Goal: Task Accomplishment & Management: Manage account settings

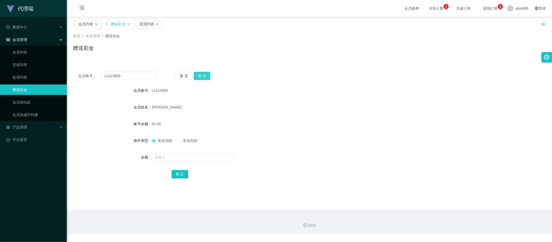
click at [204, 75] on button "查 询" at bounding box center [202, 76] width 17 height 8
click at [168, 156] on input "text" at bounding box center [193, 157] width 83 height 8
type input "8"
click at [182, 173] on button "确 定" at bounding box center [180, 174] width 17 height 8
click at [355, 111] on div "[PERSON_NAME]" at bounding box center [290, 107] width 276 height 10
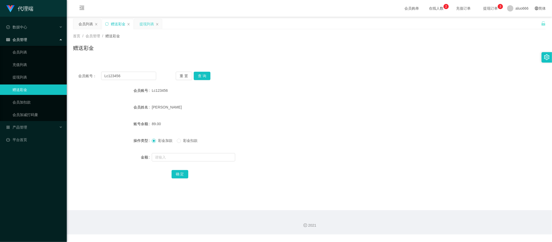
click at [144, 24] on div "提现列表" at bounding box center [147, 24] width 15 height 10
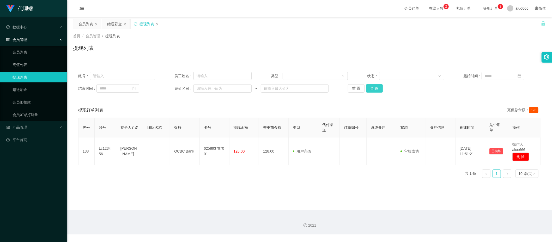
click at [371, 87] on button "查 询" at bounding box center [374, 88] width 17 height 8
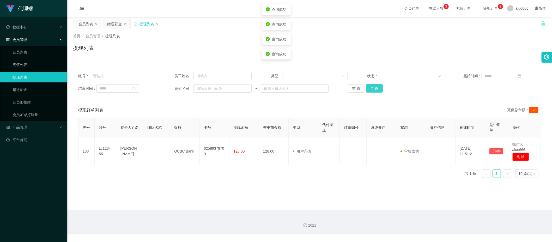
click at [371, 87] on button "查 询" at bounding box center [374, 88] width 17 height 8
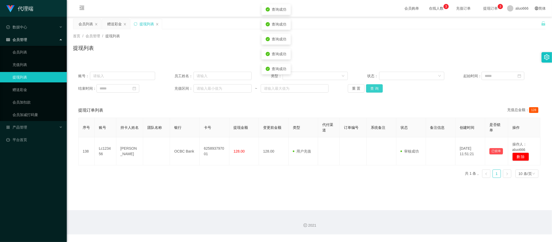
click at [371, 87] on button "查 询" at bounding box center [374, 88] width 17 height 8
click at [116, 21] on div "赠送彩金" at bounding box center [114, 24] width 15 height 10
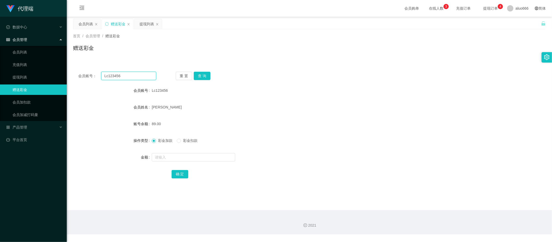
click at [123, 76] on input "Lc123456" at bounding box center [128, 76] width 55 height 8
click at [201, 77] on button "查 询" at bounding box center [202, 76] width 17 height 8
click at [166, 160] on input "text" at bounding box center [193, 157] width 83 height 8
type input "8"
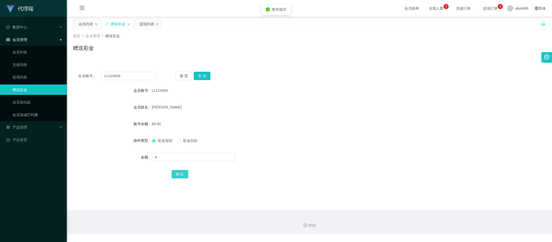
click at [178, 174] on button "确 定" at bounding box center [180, 174] width 17 height 8
drag, startPoint x: 337, startPoint y: 85, endPoint x: 352, endPoint y: 82, distance: 14.8
click at [337, 85] on div "Lc123456" at bounding box center [290, 90] width 276 height 10
click at [171, 158] on input "text" at bounding box center [193, 157] width 83 height 8
type input "8"
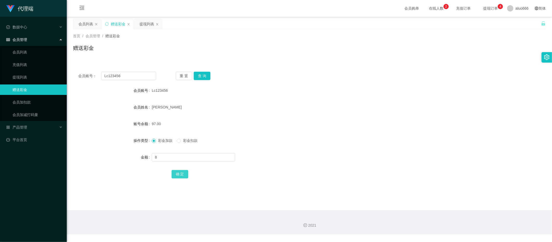
click at [180, 173] on button "确 定" at bounding box center [180, 174] width 17 height 8
click at [286, 112] on div "[PERSON_NAME]" at bounding box center [290, 107] width 276 height 10
click at [166, 155] on input "text" at bounding box center [193, 157] width 83 height 8
type input "8"
click at [177, 173] on button "确 定" at bounding box center [180, 174] width 17 height 8
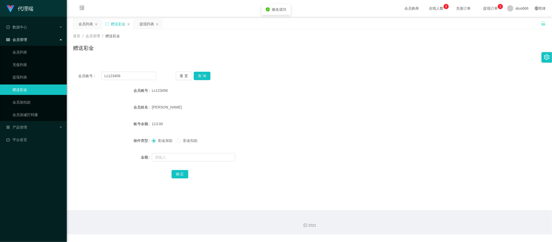
click at [294, 105] on div "[PERSON_NAME]" at bounding box center [290, 107] width 276 height 10
click at [120, 77] on input "Lc123456" at bounding box center [128, 76] width 55 height 8
click at [204, 76] on button "查 询" at bounding box center [202, 76] width 17 height 8
click at [177, 159] on input "text" at bounding box center [193, 157] width 83 height 8
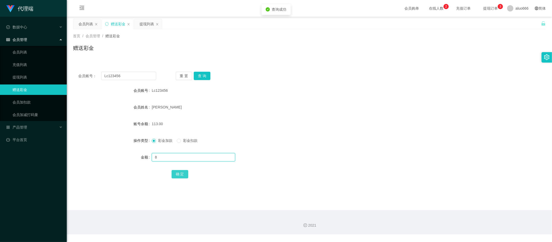
type input "8"
click at [180, 173] on button "确 定" at bounding box center [180, 174] width 17 height 8
click at [378, 117] on form "会员账号 Lc123456 会员姓名 [PERSON_NAME] 账号余额 113.00 操作类型 彩金加款 彩金扣款 金额 确 定" at bounding box center [309, 132] width 473 height 94
click at [200, 75] on button "查 询" at bounding box center [202, 76] width 17 height 8
click at [203, 76] on button "查 询" at bounding box center [202, 76] width 17 height 8
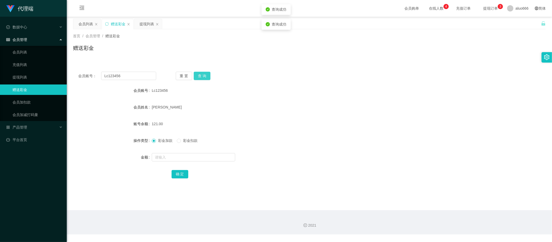
click at [203, 76] on button "查 询" at bounding box center [202, 76] width 17 height 8
click at [389, 99] on form "会员账号 Lc123456 会员姓名 [PERSON_NAME] 账号余额 121.00 操作类型 彩金加款 彩金扣款 金额 确 定" at bounding box center [309, 132] width 473 height 94
click at [203, 75] on button "查 询" at bounding box center [202, 76] width 17 height 8
click at [163, 157] on input "text" at bounding box center [193, 157] width 83 height 8
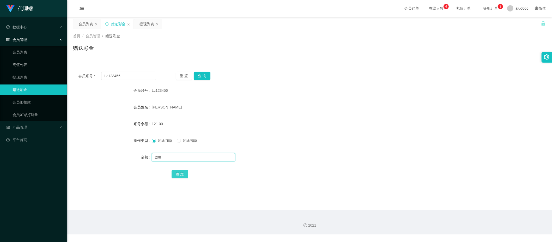
type input "208"
click at [179, 173] on button "确 定" at bounding box center [180, 174] width 17 height 8
click at [386, 105] on div "[PERSON_NAME]" at bounding box center [290, 107] width 276 height 10
click at [203, 74] on button "查 询" at bounding box center [202, 76] width 17 height 8
click at [204, 76] on button "查 询" at bounding box center [202, 76] width 17 height 8
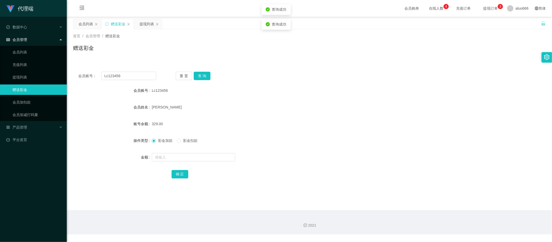
click at [340, 88] on div "Lc123456" at bounding box center [290, 90] width 276 height 10
click at [203, 74] on button "查 询" at bounding box center [202, 76] width 17 height 8
click at [203, 78] on button "查 询" at bounding box center [202, 76] width 17 height 8
click at [176, 158] on input "text" at bounding box center [193, 157] width 83 height 8
type input "8"
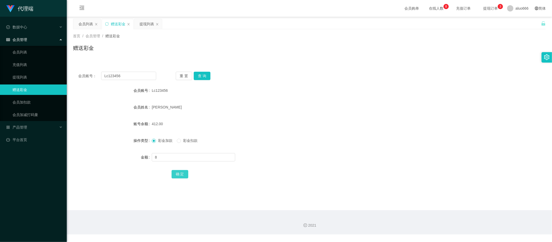
click at [184, 175] on button "确 定" at bounding box center [180, 174] width 17 height 8
click at [289, 113] on form "会员账号 Lc123456 会员姓名 [PERSON_NAME] 账号余额 420.00 操作类型 彩金加款 彩金扣款 金额 确 定" at bounding box center [309, 132] width 473 height 94
click at [206, 74] on button "查 询" at bounding box center [202, 76] width 17 height 8
click at [263, 103] on div "[PERSON_NAME]" at bounding box center [290, 107] width 276 height 10
click at [144, 23] on div "提现列表" at bounding box center [147, 24] width 15 height 10
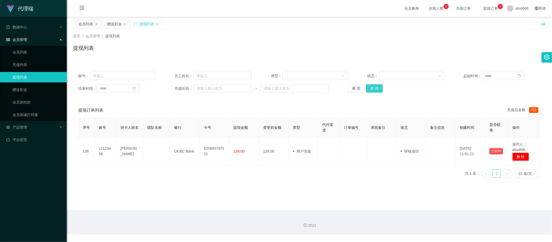
click at [376, 91] on button "查 询" at bounding box center [374, 88] width 17 height 8
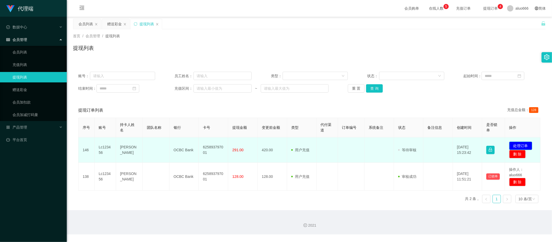
click at [515, 143] on button "处理订单" at bounding box center [520, 146] width 23 height 8
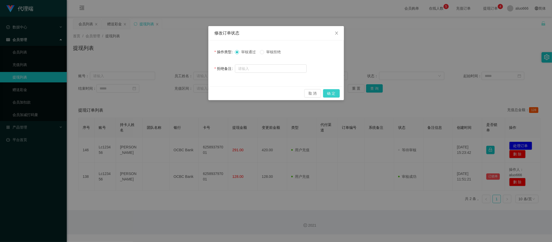
click at [329, 93] on button "确 定" at bounding box center [331, 93] width 17 height 8
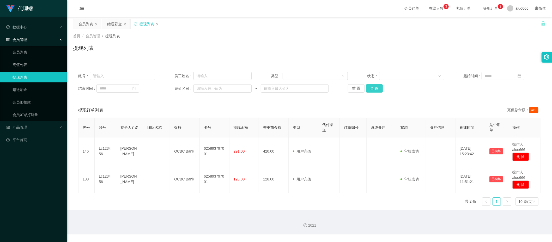
click at [378, 88] on button "查 询" at bounding box center [374, 88] width 17 height 8
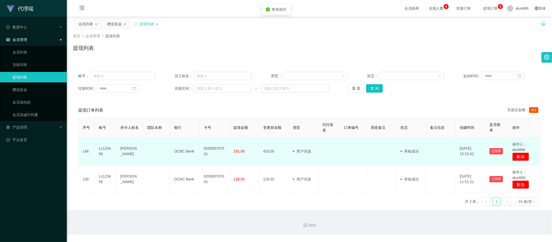
click at [107, 149] on td "Lc123456" at bounding box center [106, 151] width 22 height 28
copy td "Lc123456"
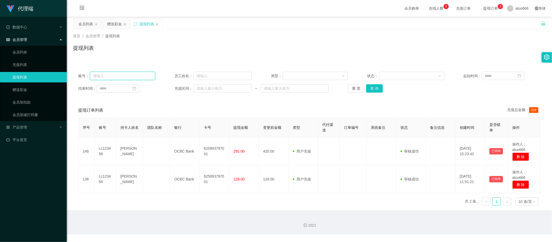
click at [111, 74] on input "text" at bounding box center [122, 76] width 65 height 8
paste input "Lc123456"
type input "Lc123456"
click at [370, 88] on button "查 询" at bounding box center [374, 88] width 17 height 8
click at [339, 207] on div "序号 账号 持卡人姓名 团队名称 银行 卡号 提现金额 变更前金额 类型 代付渠道 订单编号 系统备注 状态 备注信息 创建时间 是否锁单 操作 146 Lc…" at bounding box center [309, 164] width 462 height 92
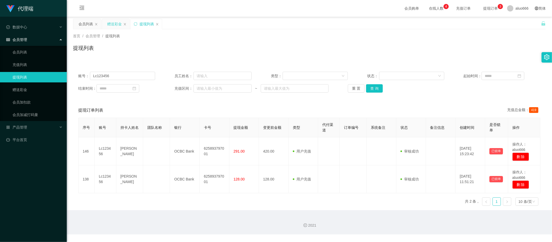
click at [114, 23] on div "赠送彩金" at bounding box center [114, 24] width 15 height 10
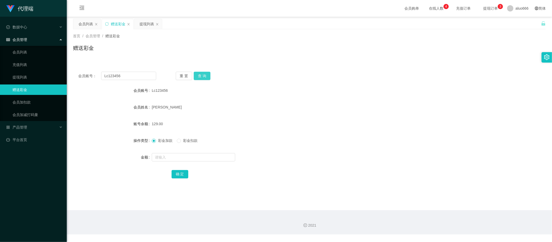
click at [201, 76] on button "查 询" at bounding box center [202, 76] width 17 height 8
click at [342, 80] on div "会员账号： Lc123456 重 置 查 询 会员账号 Lc123456 会员姓名 [PERSON_NAME] 账号余额 129.00 操作类型 彩金加款 彩…" at bounding box center [309, 129] width 473 height 124
click at [124, 76] on input "Lc123456" at bounding box center [128, 76] width 55 height 8
click at [203, 74] on button "查 询" at bounding box center [202, 76] width 17 height 8
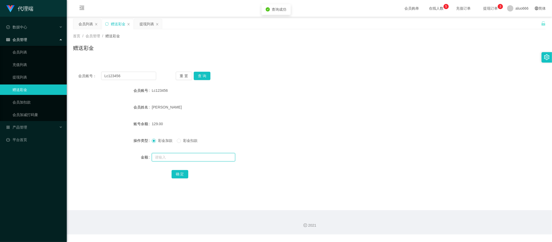
click at [163, 156] on input "text" at bounding box center [193, 157] width 83 height 8
type input "8"
click at [181, 174] on button "确 定" at bounding box center [180, 174] width 17 height 8
click at [301, 116] on form "会员账号 Lc123456 会员姓名 [PERSON_NAME] 账号余额 137.00 操作类型 彩金加款 彩金扣款 金额 确 定" at bounding box center [309, 132] width 473 height 94
click at [167, 157] on input "text" at bounding box center [193, 157] width 83 height 8
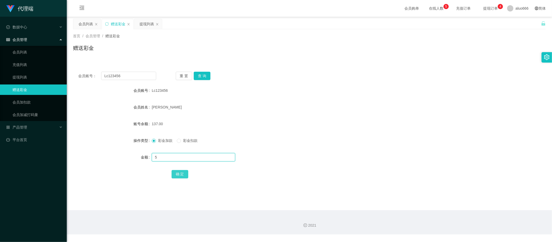
type input "5"
click at [182, 174] on button "确 定" at bounding box center [180, 174] width 17 height 8
drag, startPoint x: 306, startPoint y: 97, endPoint x: 308, endPoint y: 94, distance: 3.3
click at [308, 94] on form "会员账号 Lc123456 会员姓名 [PERSON_NAME] 账号余额 142.00 操作类型 彩金加款 彩金扣款 金额 确 定" at bounding box center [309, 132] width 473 height 94
drag, startPoint x: 308, startPoint y: 94, endPoint x: 417, endPoint y: 100, distance: 108.9
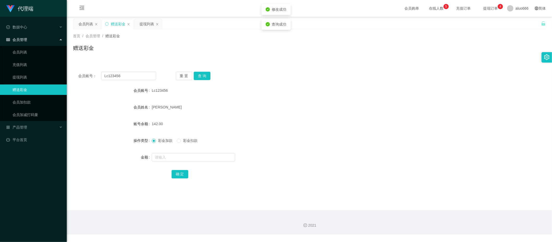
click at [417, 100] on form "会员账号 Lc123456 会员姓名 [PERSON_NAME] 账号余额 142.00 操作类型 彩金加款 彩金扣款 金额 确 定" at bounding box center [309, 132] width 473 height 94
click at [146, 21] on div "提现列表" at bounding box center [147, 24] width 15 height 10
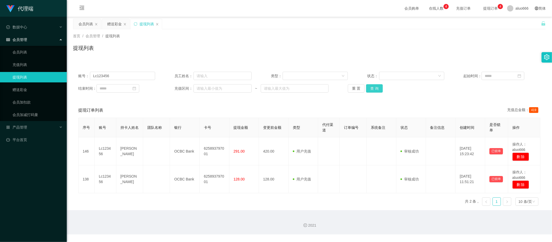
click at [374, 89] on button "查 询" at bounding box center [374, 88] width 17 height 8
drag, startPoint x: 139, startPoint y: 75, endPoint x: 65, endPoint y: 75, distance: 73.6
click at [65, 75] on section "代理端 数据中心 会员管理 会员列表 充值列表 提现列表 赠送彩金 会员加扣款 会员加减打码量 产品管理 平台首页 保存配置 重置配置 整体风格设置 主题色 …" at bounding box center [276, 117] width 552 height 234
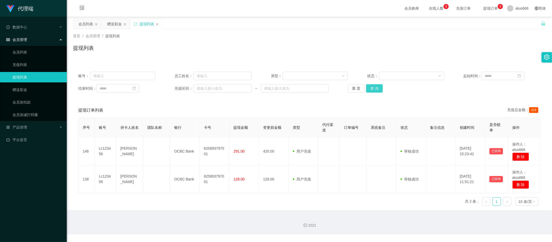
click at [375, 87] on button "查 询" at bounding box center [374, 88] width 17 height 8
click at [377, 89] on button "查 询" at bounding box center [374, 88] width 17 height 8
click at [270, 57] on div "首页 / 会员管理 / 提现列表 / 提现列表" at bounding box center [309, 44] width 485 height 31
click at [373, 86] on button "查 询" at bounding box center [374, 88] width 17 height 8
click at [156, 49] on div "提现列表" at bounding box center [309, 50] width 473 height 12
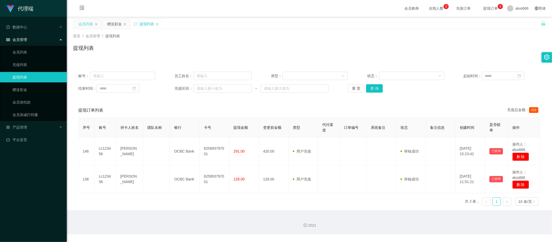
click at [83, 23] on div "会员列表" at bounding box center [86, 24] width 15 height 10
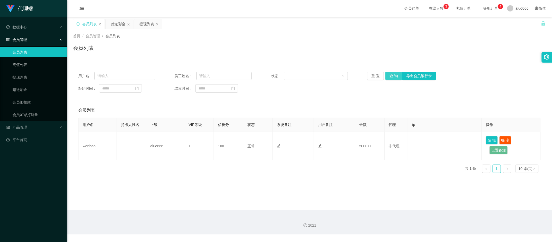
click at [389, 75] on button "查 询" at bounding box center [393, 76] width 17 height 8
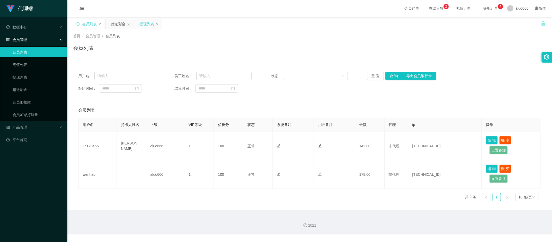
click at [148, 22] on div "提现列表" at bounding box center [147, 24] width 15 height 10
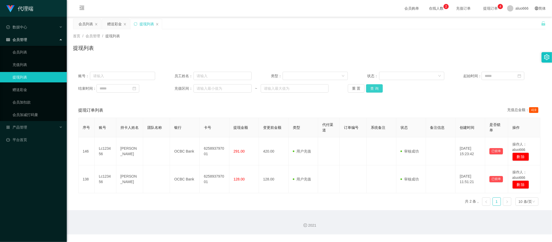
click at [366, 86] on button "查 询" at bounding box center [374, 88] width 17 height 8
click at [35, 47] on link "会员列表" at bounding box center [38, 52] width 50 height 10
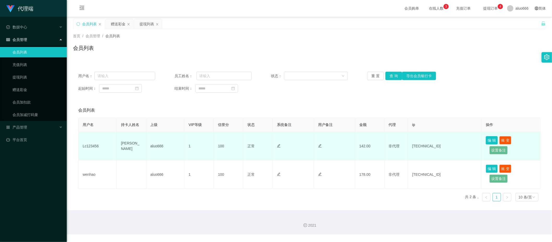
click at [486, 140] on button "编 辑" at bounding box center [492, 140] width 12 height 8
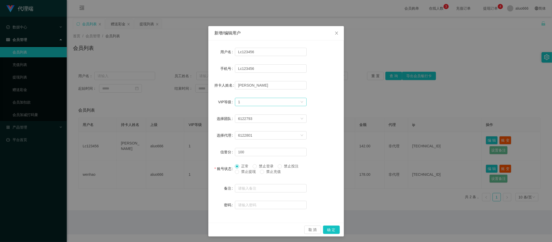
click at [252, 102] on div "选择VIP等级 1" at bounding box center [269, 102] width 62 height 8
click at [243, 111] on li "VIP1" at bounding box center [268, 112] width 72 height 8
click at [330, 227] on button "确 定" at bounding box center [331, 230] width 17 height 8
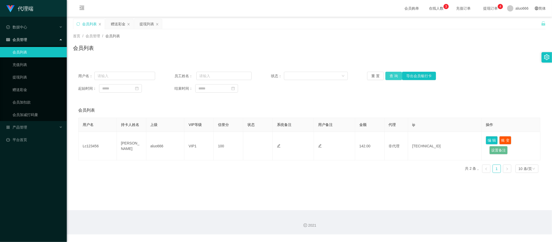
click at [393, 76] on button "查 询" at bounding box center [393, 76] width 17 height 8
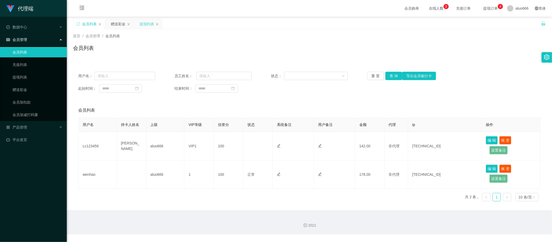
click at [142, 24] on div "提现列表" at bounding box center [147, 24] width 15 height 10
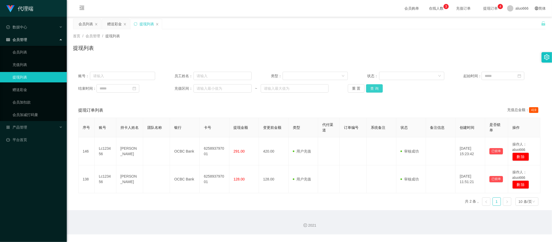
click at [377, 87] on button "查 询" at bounding box center [374, 88] width 17 height 8
click at [113, 22] on div "赠送彩金" at bounding box center [114, 24] width 15 height 10
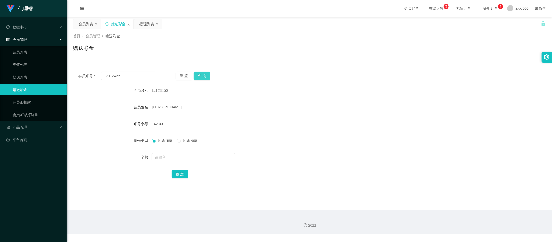
click at [202, 74] on button "查 询" at bounding box center [202, 76] width 17 height 8
click at [315, 83] on div "会员账号： Lc123456 重 置 查 询 会员账号 Lc123456 会员姓名 [PERSON_NAME] 账号余额 142.00 操作类型 彩金加款 彩…" at bounding box center [309, 129] width 473 height 124
click at [205, 78] on button "查 询" at bounding box center [202, 76] width 17 height 8
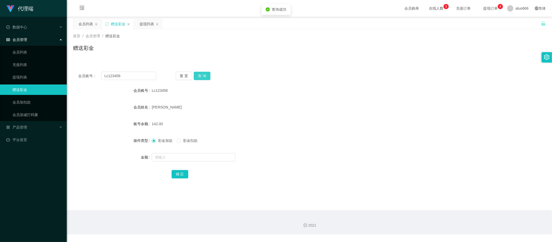
click at [205, 78] on button "查 询" at bounding box center [202, 76] width 17 height 8
click at [204, 77] on button "查 询" at bounding box center [202, 76] width 17 height 8
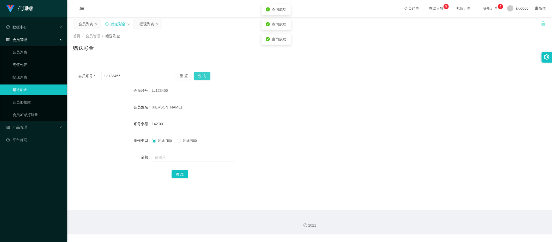
click at [204, 77] on button "查 询" at bounding box center [202, 76] width 17 height 8
click at [203, 72] on button "查 询" at bounding box center [202, 76] width 17 height 8
click at [203, 76] on button "查 询" at bounding box center [202, 76] width 17 height 8
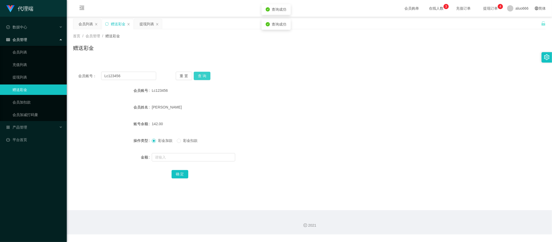
click at [203, 76] on button "查 询" at bounding box center [202, 76] width 17 height 8
click at [283, 81] on div "会员账号： Lc123456 重 置 查 询 会员账号 Lc123456 会员姓名 [PERSON_NAME] 账号余额 142.00 操作类型 彩金加款 彩…" at bounding box center [309, 129] width 473 height 124
click at [149, 28] on div "提现列表" at bounding box center [147, 24] width 15 height 10
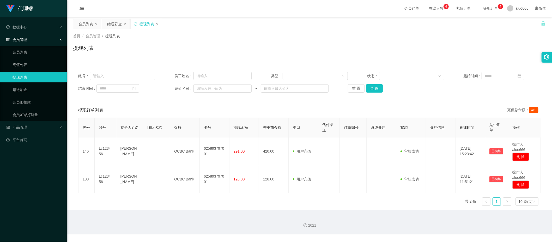
drag, startPoint x: 274, startPoint y: 231, endPoint x: 249, endPoint y: 127, distance: 107.1
click at [274, 231] on div "2021" at bounding box center [309, 222] width 485 height 24
drag, startPoint x: 119, startPoint y: 23, endPoint x: 118, endPoint y: 27, distance: 4.6
click at [119, 23] on div "赠送彩金" at bounding box center [114, 24] width 15 height 10
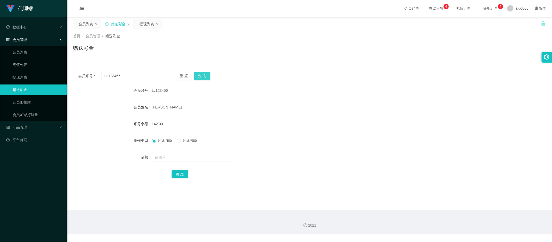
click at [204, 74] on button "查 询" at bounding box center [202, 76] width 17 height 8
click at [179, 156] on input "text" at bounding box center [193, 157] width 83 height 8
type input "8"
click at [181, 175] on button "确 定" at bounding box center [180, 174] width 17 height 8
click at [279, 115] on form "会员账号 Lc123456 会员姓名 [PERSON_NAME] 账号余额 142.00 操作类型 彩金加款 彩金扣款 金额 8 确 定" at bounding box center [309, 132] width 473 height 94
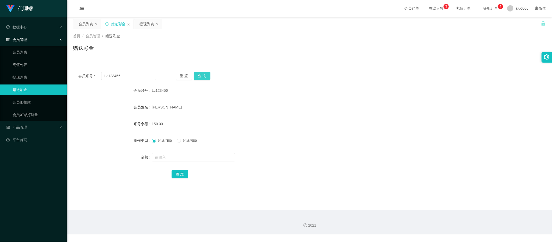
click at [206, 76] on button "查 询" at bounding box center [202, 76] width 17 height 8
click at [250, 88] on div "Lc123456" at bounding box center [290, 90] width 276 height 10
click at [203, 75] on button "查 询" at bounding box center [202, 76] width 17 height 8
click at [144, 25] on div "提现列表" at bounding box center [147, 24] width 15 height 10
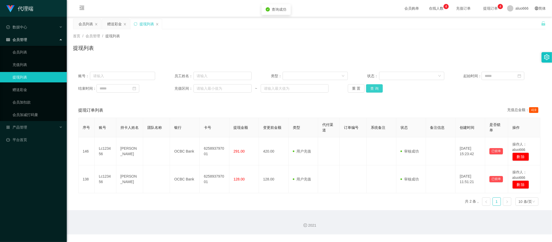
click at [376, 87] on button "查 询" at bounding box center [374, 88] width 17 height 8
click at [207, 47] on div "提现列表" at bounding box center [309, 50] width 473 height 12
click at [115, 28] on div "赠送彩金" at bounding box center [114, 24] width 15 height 10
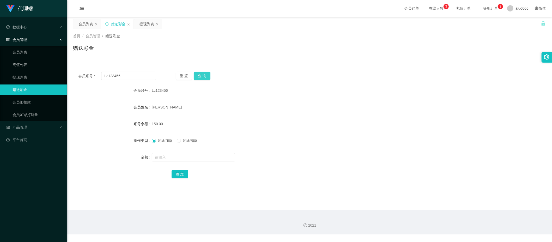
click at [199, 79] on button "查 询" at bounding box center [202, 76] width 17 height 8
click at [129, 76] on input "Lc123456" at bounding box center [128, 76] width 55 height 8
click at [205, 76] on button "查 询" at bounding box center [202, 76] width 17 height 8
click at [165, 156] on input "text" at bounding box center [193, 157] width 83 height 8
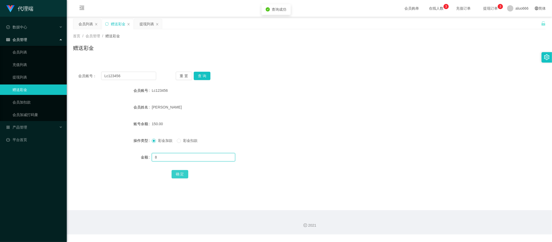
type input "8"
drag, startPoint x: 180, startPoint y: 174, endPoint x: 186, endPoint y: 174, distance: 6.0
click at [180, 174] on button "确 定" at bounding box center [180, 174] width 17 height 8
click at [307, 96] on form "会员账号 Lc123456 会员姓名 [PERSON_NAME] 账号余额 150.00 操作类型 彩金加款 彩金扣款 金额 8 确 定" at bounding box center [309, 132] width 473 height 94
click at [204, 80] on button "查 询" at bounding box center [202, 76] width 17 height 8
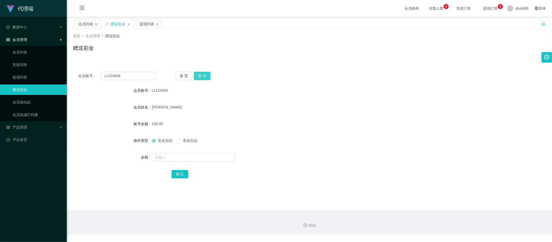
click at [202, 77] on button "查 询" at bounding box center [202, 76] width 17 height 8
click at [380, 81] on div "会员账号： Lc123456 重 置 查 询 会员账号 Lc123456 会员姓名 [PERSON_NAME] 账号余额 158.00 操作类型 彩金加款 彩…" at bounding box center [309, 129] width 473 height 124
click at [201, 77] on button "查 询" at bounding box center [202, 76] width 17 height 8
click at [168, 162] on div at bounding box center [290, 157] width 276 height 10
click at [168, 160] on input "text" at bounding box center [193, 157] width 83 height 8
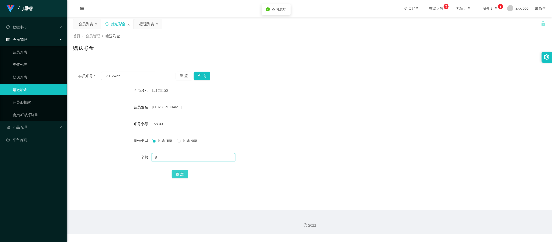
type input "8"
drag, startPoint x: 175, startPoint y: 171, endPoint x: 182, endPoint y: 169, distance: 7.1
click at [175, 171] on button "确 定" at bounding box center [180, 174] width 17 height 8
click at [302, 111] on div "[PERSON_NAME]" at bounding box center [290, 107] width 276 height 10
click at [202, 74] on button "查 询" at bounding box center [202, 76] width 17 height 8
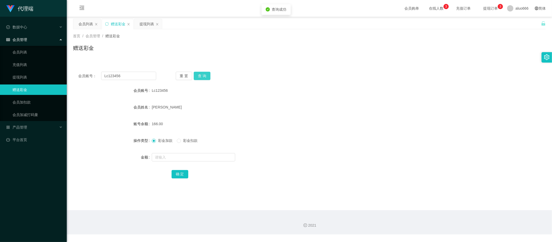
click at [201, 77] on button "查 询" at bounding box center [202, 76] width 17 height 8
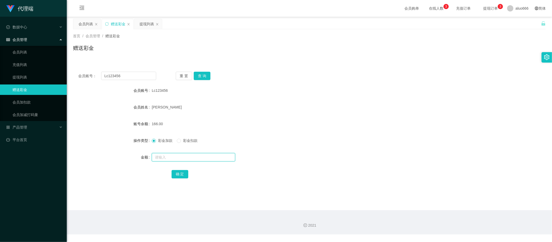
click at [172, 156] on input "text" at bounding box center [193, 157] width 83 height 8
type input "16"
click at [182, 172] on button "确 定" at bounding box center [180, 174] width 17 height 8
click at [273, 107] on div "[PERSON_NAME]" at bounding box center [290, 107] width 276 height 10
click at [148, 23] on div "提现列表" at bounding box center [147, 24] width 15 height 10
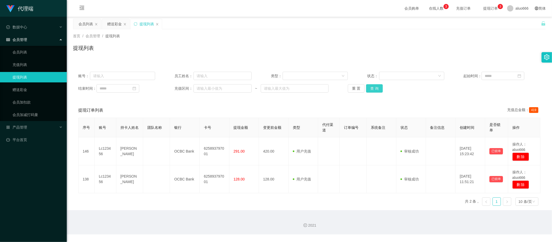
click at [374, 89] on button "查 询" at bounding box center [374, 88] width 17 height 8
click at [374, 90] on button "查 询" at bounding box center [374, 88] width 17 height 8
click at [112, 24] on div "赠送彩金" at bounding box center [114, 24] width 15 height 10
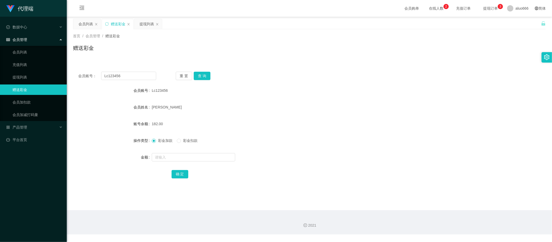
click at [487, 7] on span "提现订单 0 1 2 3 4 5 6 7 8 9 0 1 2 3 4 5 6 7 8 9 0 1 2 3 4 5 6 7 8 9" at bounding box center [491, 9] width 20 height 4
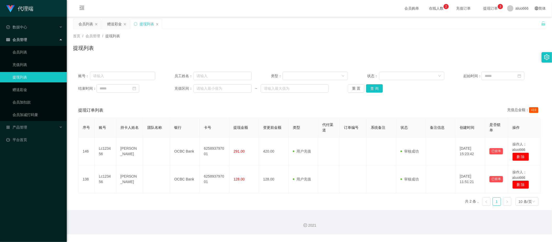
click at [487, 7] on span "提现订单 0 1 2 3 4 5 6 7 8 9 0 1 2 3 4 5 6 7 8 9 0 1 2 3 4 5 6 7 8 9" at bounding box center [491, 9] width 20 height 4
click at [110, 24] on div "赠送彩金" at bounding box center [114, 24] width 15 height 10
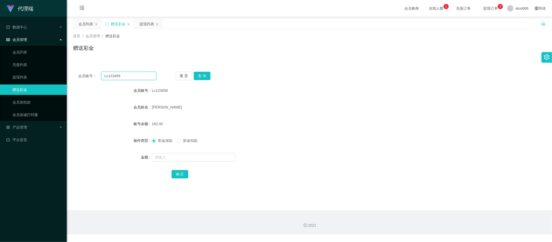
click at [112, 73] on input "Lc123456" at bounding box center [128, 76] width 55 height 8
click at [208, 75] on button "查 询" at bounding box center [202, 76] width 17 height 8
click at [168, 156] on input "text" at bounding box center [193, 157] width 83 height 8
type input "8"
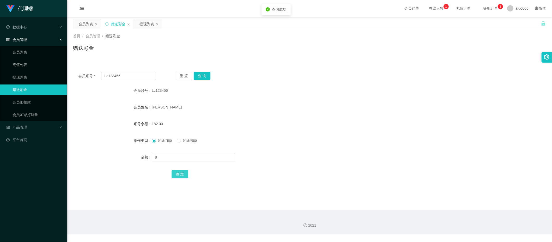
click at [180, 174] on button "确 定" at bounding box center [180, 174] width 17 height 8
click at [354, 128] on div "182.00" at bounding box center [290, 124] width 276 height 10
click at [159, 156] on input "text" at bounding box center [193, 157] width 83 height 8
type input "8"
click at [175, 174] on button "确 定" at bounding box center [180, 174] width 17 height 8
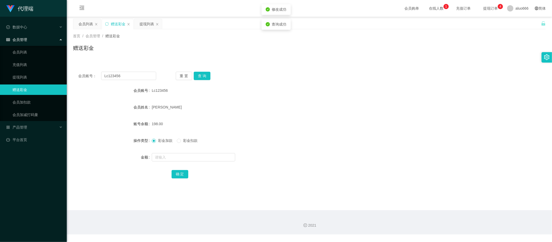
drag, startPoint x: 341, startPoint y: 116, endPoint x: 365, endPoint y: 110, distance: 24.5
click at [345, 113] on form "会员账号 Lc123456 会员姓名 [PERSON_NAME] 账号余额 198.00 操作类型 彩金加款 彩金扣款 金额 确 定" at bounding box center [309, 132] width 473 height 94
click at [207, 75] on button "查 询" at bounding box center [202, 76] width 17 height 8
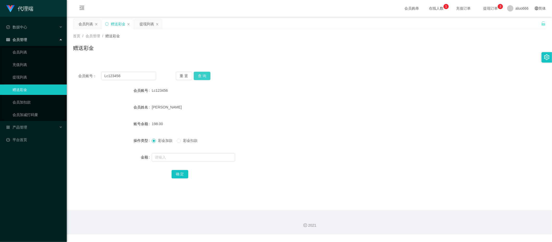
click at [207, 75] on button "查 询" at bounding box center [202, 76] width 17 height 8
click at [390, 101] on form "会员账号 Lc123456 会员姓名 [PERSON_NAME] 账号余额 198.00 操作类型 彩金加款 彩金扣款 金额 确 定" at bounding box center [309, 132] width 473 height 94
click at [120, 73] on input "Lc123456" at bounding box center [128, 76] width 55 height 8
click at [206, 75] on button "查 询" at bounding box center [202, 76] width 17 height 8
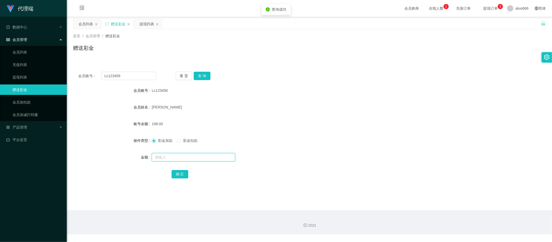
click at [171, 155] on input "text" at bounding box center [193, 157] width 83 height 8
type input "8"
click at [174, 174] on button "确 定" at bounding box center [180, 174] width 17 height 8
click at [331, 109] on div "[PERSON_NAME]" at bounding box center [290, 107] width 276 height 10
click at [202, 75] on button "查 询" at bounding box center [202, 76] width 17 height 8
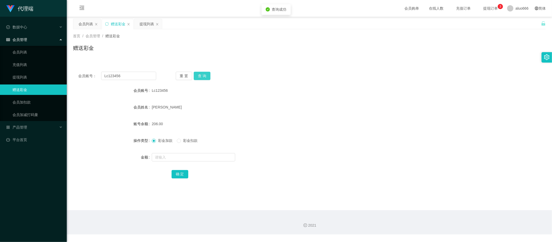
click at [203, 76] on button "查 询" at bounding box center [202, 76] width 17 height 8
click at [205, 77] on button "查 询" at bounding box center [202, 76] width 17 height 8
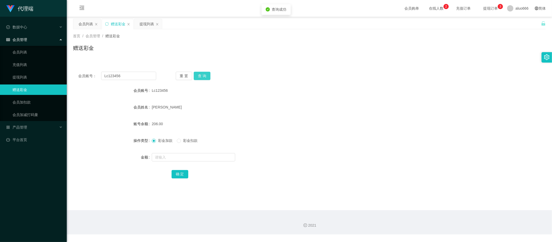
click at [205, 77] on button "查 询" at bounding box center [202, 76] width 17 height 8
click at [163, 155] on input "text" at bounding box center [193, 157] width 83 height 8
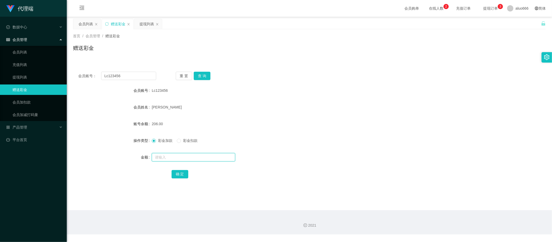
click at [163, 155] on input "text" at bounding box center [193, 157] width 83 height 8
click at [204, 77] on button "查 询" at bounding box center [202, 76] width 17 height 8
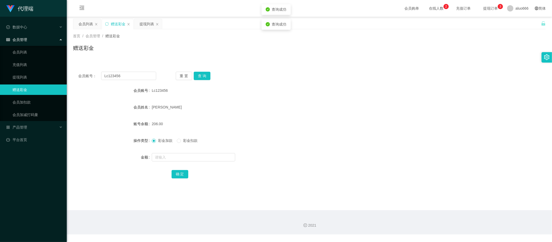
click at [323, 147] on form "会员账号 Lc123456 会员姓名 [PERSON_NAME] 账号余额 206.00 操作类型 彩金加款 彩金扣款 金额 确 定" at bounding box center [309, 132] width 473 height 94
click at [201, 78] on button "查 询" at bounding box center [202, 76] width 17 height 8
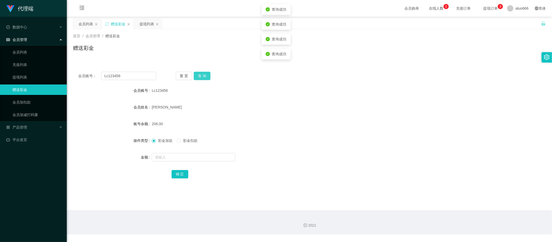
click at [201, 78] on button "查 询" at bounding box center [202, 76] width 17 height 8
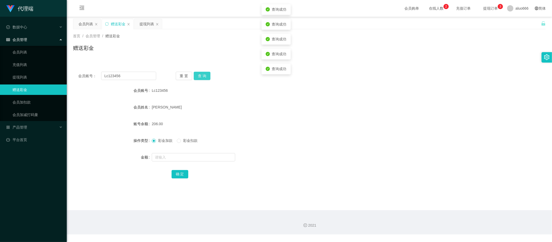
click at [201, 78] on button "查 询" at bounding box center [202, 76] width 17 height 8
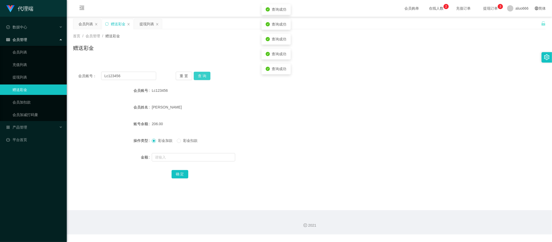
click at [201, 78] on button "查 询" at bounding box center [202, 76] width 17 height 8
click at [373, 120] on div "206.00" at bounding box center [290, 124] width 276 height 10
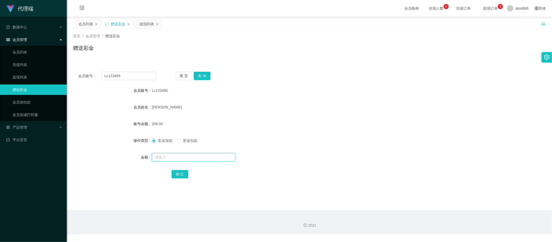
click at [168, 159] on input "text" at bounding box center [193, 157] width 83 height 8
type input "25"
click at [185, 175] on button "确 定" at bounding box center [180, 174] width 17 height 8
click at [296, 112] on div "[PERSON_NAME]" at bounding box center [290, 107] width 276 height 10
drag, startPoint x: 263, startPoint y: 179, endPoint x: 246, endPoint y: 162, distance: 24.3
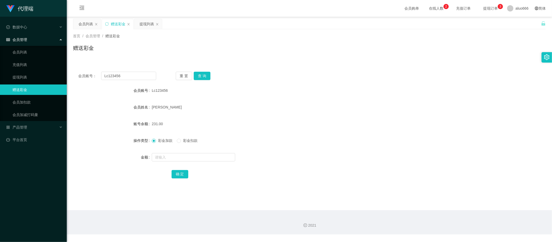
click at [263, 179] on div "会员账号： Lc123456 重 置 查 询 会员账号 Lc123456 会员姓名 [PERSON_NAME] 账号余额 231.00 操作类型 彩金加款 彩…" at bounding box center [309, 129] width 473 height 124
click at [202, 72] on button "查 询" at bounding box center [202, 76] width 17 height 8
click at [203, 76] on button "查 询" at bounding box center [202, 76] width 17 height 8
click at [364, 210] on div "2021" at bounding box center [309, 222] width 485 height 24
click at [183, 172] on button "确 定" at bounding box center [180, 174] width 17 height 8
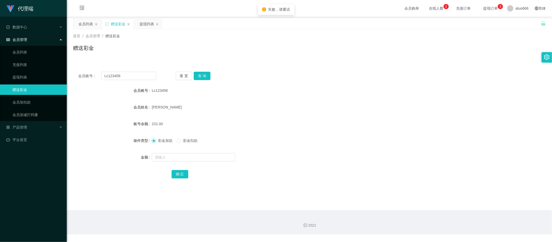
click at [313, 101] on form "会员账号 Lc123456 会员姓名 [PERSON_NAME] 账号余额 231.00 操作类型 彩金加款 彩金扣款 金额 确 定" at bounding box center [309, 132] width 473 height 94
click at [204, 76] on button "查 询" at bounding box center [202, 76] width 17 height 8
click at [267, 80] on div "会员账号： Lc123456 重 置 查 询" at bounding box center [309, 76] width 473 height 8
click at [204, 78] on button "查 询" at bounding box center [202, 76] width 17 height 8
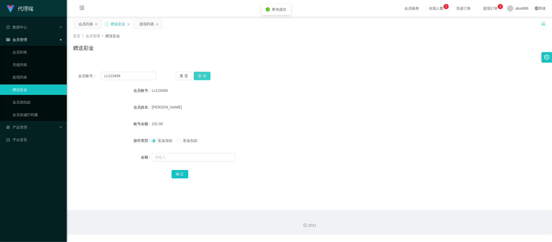
click at [204, 78] on button "查 询" at bounding box center [202, 76] width 17 height 8
click at [263, 79] on div "会员账号： Lc123456 重 置 查 询" at bounding box center [309, 76] width 473 height 8
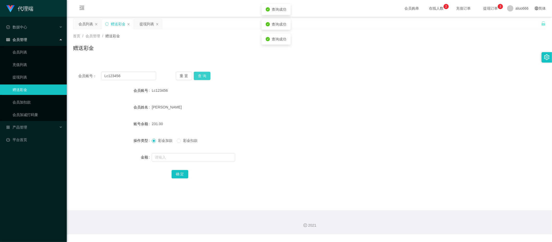
click at [202, 74] on button "查 询" at bounding box center [202, 76] width 17 height 8
click at [145, 23] on div "提现列表" at bounding box center [147, 24] width 15 height 10
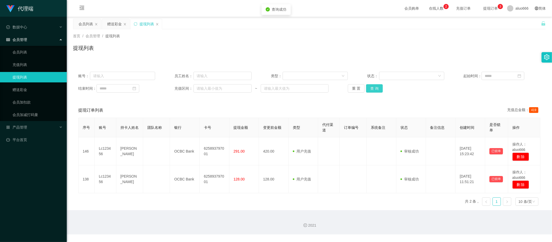
click at [373, 89] on button "查 询" at bounding box center [374, 88] width 17 height 8
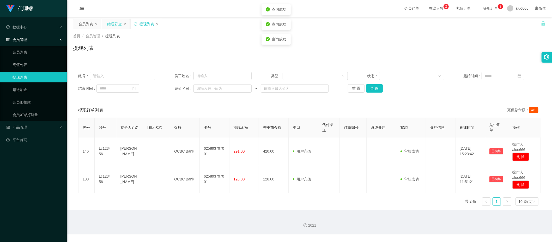
click at [116, 26] on div "赠送彩金" at bounding box center [114, 24] width 15 height 10
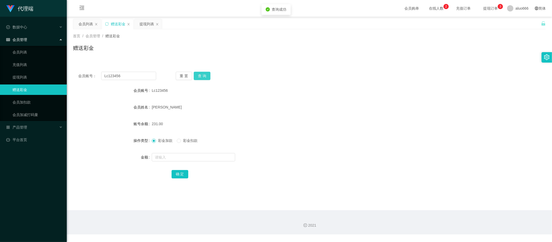
click at [203, 75] on button "查 询" at bounding box center [202, 76] width 17 height 8
click at [206, 76] on button "查 询" at bounding box center [202, 76] width 17 height 8
click at [200, 75] on button "查 询" at bounding box center [202, 76] width 17 height 8
click at [200, 74] on button "查 询" at bounding box center [202, 76] width 17 height 8
click at [202, 77] on button "查 询" at bounding box center [202, 76] width 17 height 8
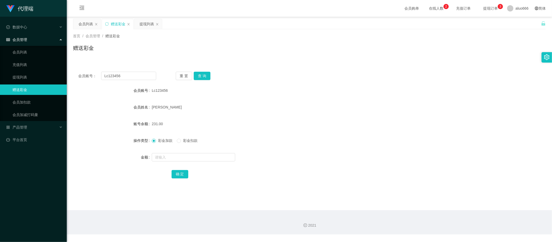
click at [335, 126] on div "231.00" at bounding box center [290, 124] width 276 height 10
click at [201, 77] on button "查 询" at bounding box center [202, 76] width 17 height 8
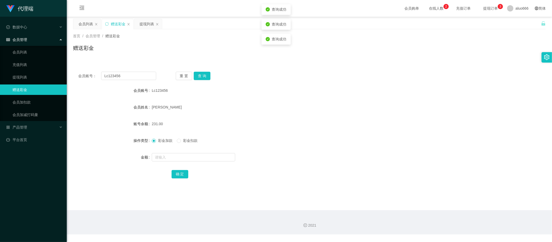
click at [386, 91] on div "Lc123456" at bounding box center [290, 90] width 276 height 10
click at [274, 119] on div "231.00" at bounding box center [290, 124] width 276 height 10
click at [26, 66] on link "充值列表" at bounding box center [38, 64] width 50 height 10
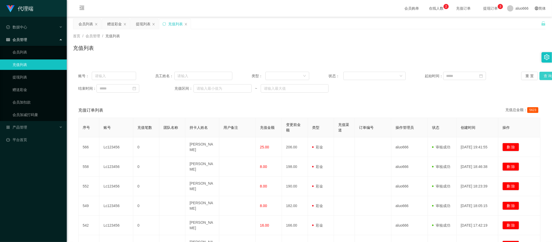
click at [542, 78] on button "查 询" at bounding box center [548, 76] width 17 height 8
click at [116, 21] on div "赠送彩金" at bounding box center [114, 24] width 15 height 10
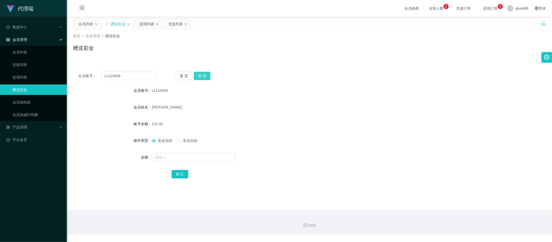
click at [204, 77] on button "查 询" at bounding box center [202, 76] width 17 height 8
click at [171, 153] on input "text" at bounding box center [193, 157] width 83 height 8
type input "1"
click at [180, 173] on button "确 定" at bounding box center [180, 174] width 17 height 8
click at [311, 130] on form "会员账号 Lc123456 会员姓名 [PERSON_NAME] 账号余额 231.00 操作类型 彩金加款 彩金扣款 金额 确 定" at bounding box center [309, 132] width 473 height 94
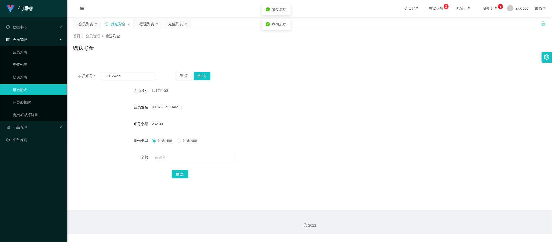
click at [249, 125] on div "232.00" at bounding box center [290, 124] width 276 height 10
click at [203, 78] on button "查 询" at bounding box center [202, 76] width 17 height 8
click at [359, 107] on div "[PERSON_NAME]" at bounding box center [290, 107] width 276 height 10
click at [204, 74] on button "查 询" at bounding box center [202, 76] width 17 height 8
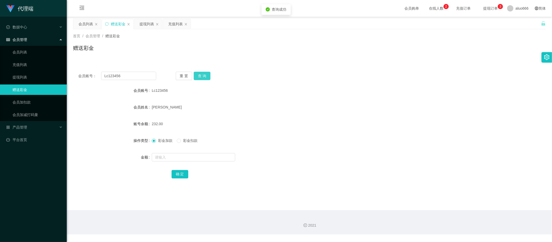
click at [203, 75] on button "查 询" at bounding box center [202, 76] width 17 height 8
click at [388, 96] on form "会员账号 Lc123456 会员姓名 [PERSON_NAME] 账号余额 232.00 操作类型 彩金加款 彩金扣款 金额 确 定" at bounding box center [309, 132] width 473 height 94
click at [203, 76] on button "查 询" at bounding box center [202, 76] width 17 height 8
click at [246, 50] on div "赠送彩金" at bounding box center [309, 50] width 473 height 12
click at [148, 25] on div "提现列表" at bounding box center [147, 24] width 15 height 10
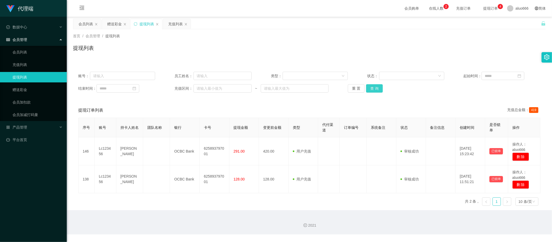
click at [374, 90] on button "查 询" at bounding box center [374, 88] width 17 height 8
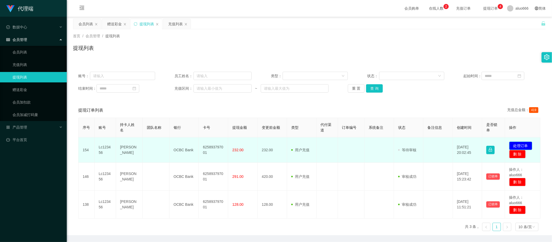
click at [522, 144] on button "处理订单" at bounding box center [520, 146] width 23 height 8
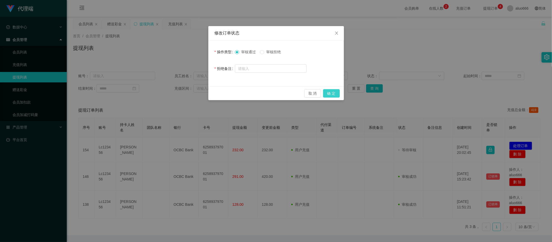
click at [326, 93] on button "确 定" at bounding box center [331, 93] width 17 height 8
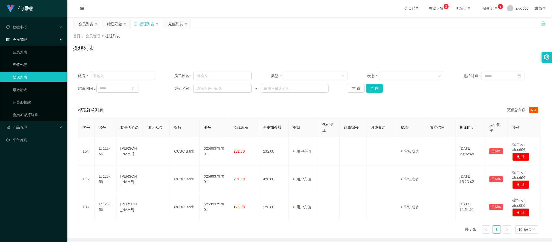
drag, startPoint x: 293, startPoint y: 108, endPoint x: 295, endPoint y: 71, distance: 36.9
click at [293, 108] on div "提现订单列表 充值总金额： 651" at bounding box center [309, 110] width 462 height 15
click at [111, 19] on div "赠送彩金" at bounding box center [116, 24] width 28 height 10
click at [114, 23] on div "赠送彩金" at bounding box center [114, 24] width 15 height 10
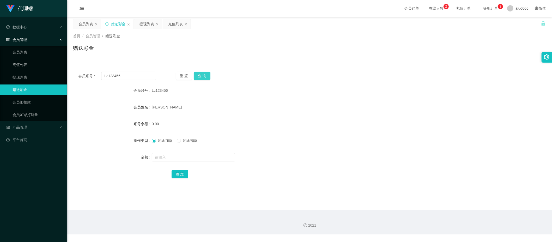
click at [203, 75] on button "查 询" at bounding box center [202, 76] width 17 height 8
click at [247, 95] on div "Lc123456" at bounding box center [290, 90] width 276 height 10
click at [171, 157] on input "text" at bounding box center [193, 157] width 83 height 8
type input "38"
click at [176, 171] on button "确 定" at bounding box center [180, 174] width 17 height 8
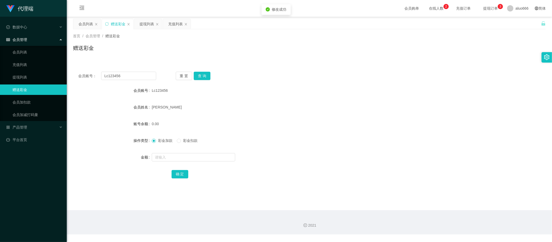
click at [293, 115] on form "会员账号 Lc123456 会员姓名 [PERSON_NAME] 账号余额 0.00 操作类型 彩金加款 彩金扣款 金额 确 定" at bounding box center [309, 132] width 473 height 94
click at [206, 75] on button "查 询" at bounding box center [202, 76] width 17 height 8
click at [261, 84] on div "会员账号： Lc123456 重 置 查 询 会员账号 Lc123456 会员姓名 [PERSON_NAME] 账号余额 38.00 操作类型 彩金加款 彩金…" at bounding box center [309, 129] width 473 height 124
click at [268, 73] on div "会员账号： Lc123456 重 置 查 询" at bounding box center [309, 76] width 473 height 8
click at [203, 76] on button "查 询" at bounding box center [202, 76] width 17 height 8
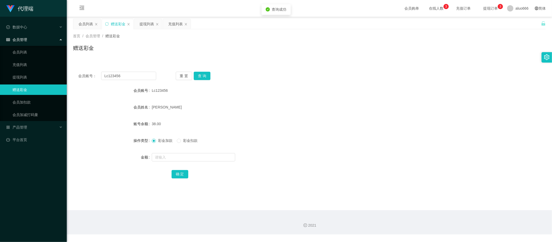
click at [261, 71] on div "会员账号： Lc123456 重 置 查 询 会员账号 Lc123456 会员姓名 [PERSON_NAME] 账号余额 38.00 操作类型 彩金加款 彩金…" at bounding box center [309, 129] width 473 height 124
click at [150, 21] on div "提现列表" at bounding box center [147, 24] width 15 height 10
